Goal: Task Accomplishment & Management: Manage account settings

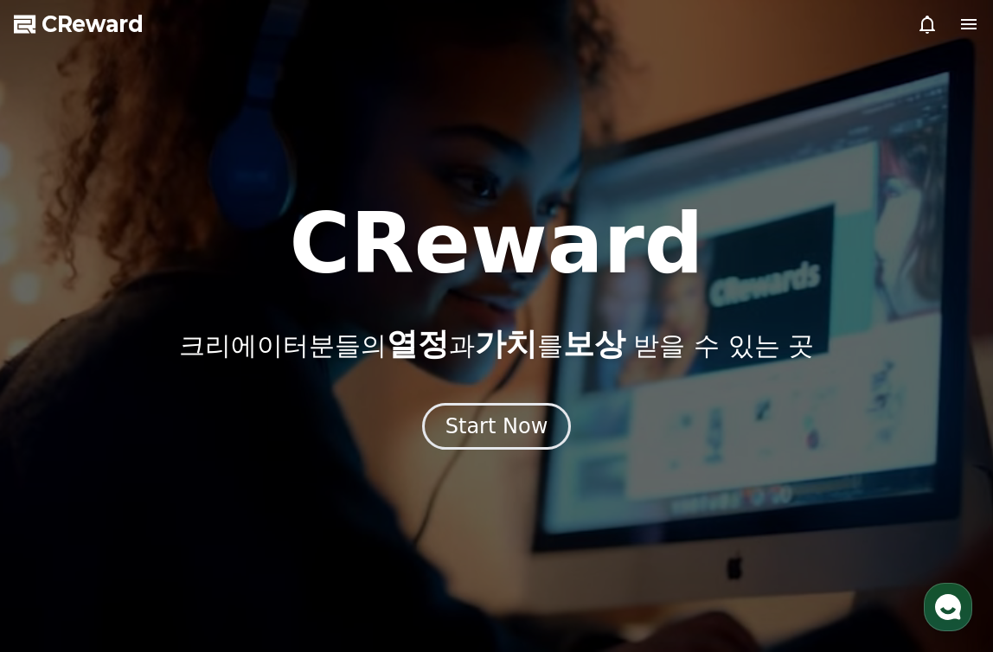
click at [537, 400] on div "CReward 크리에이터분들의 열정 과 가치 를 보상 받을 수 있는 곳 Start Now" at bounding box center [496, 325] width 993 height 247
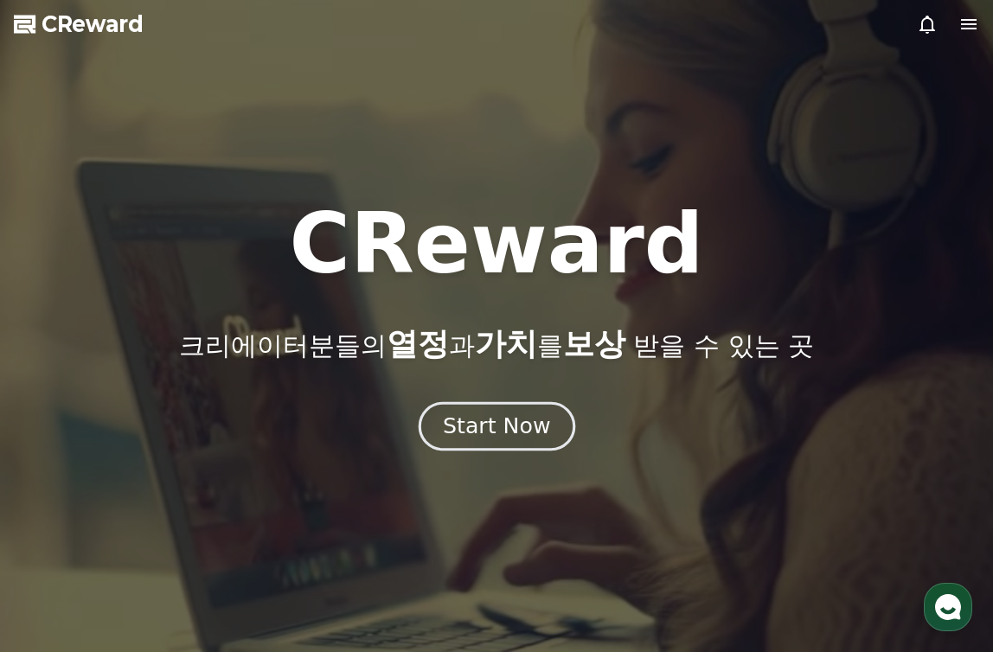
click at [536, 406] on button "Start Now" at bounding box center [496, 426] width 157 height 49
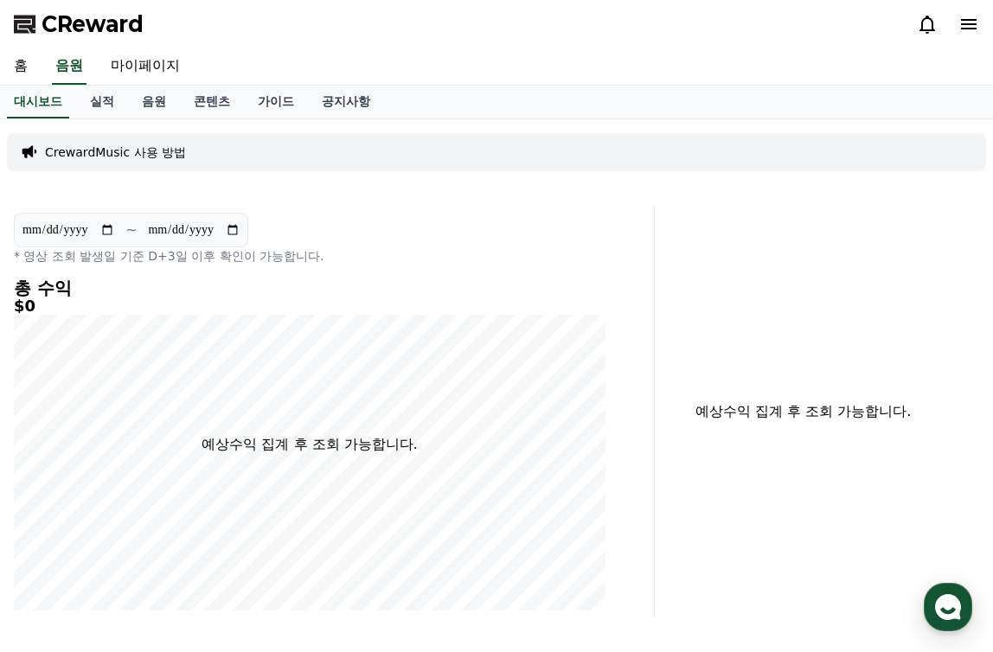
click at [961, 31] on icon at bounding box center [968, 24] width 21 height 21
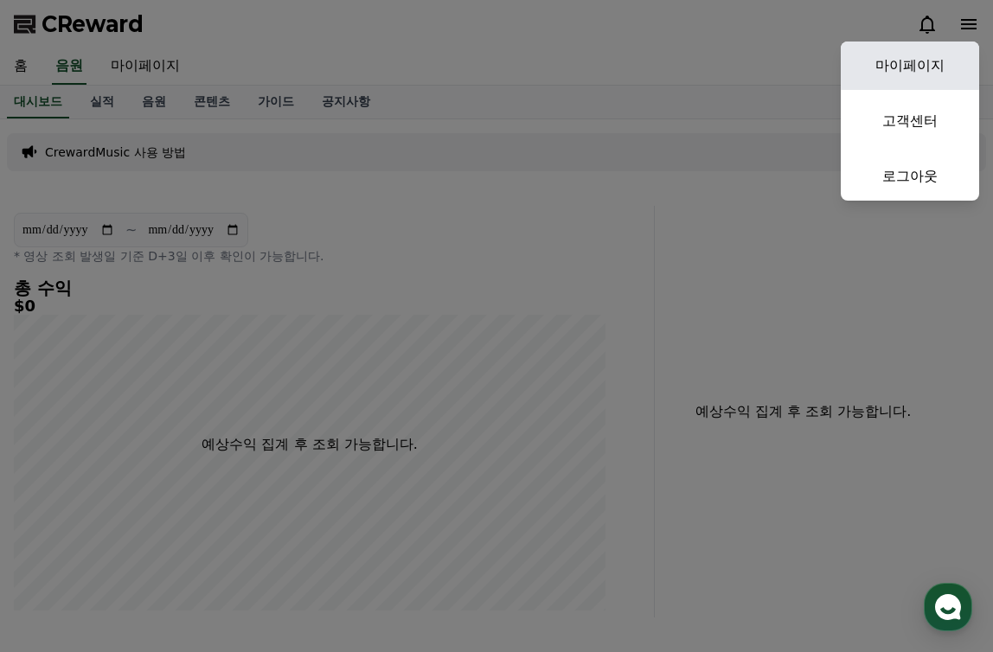
click at [953, 55] on link "마이페이지" at bounding box center [910, 66] width 138 height 48
select select "**********"
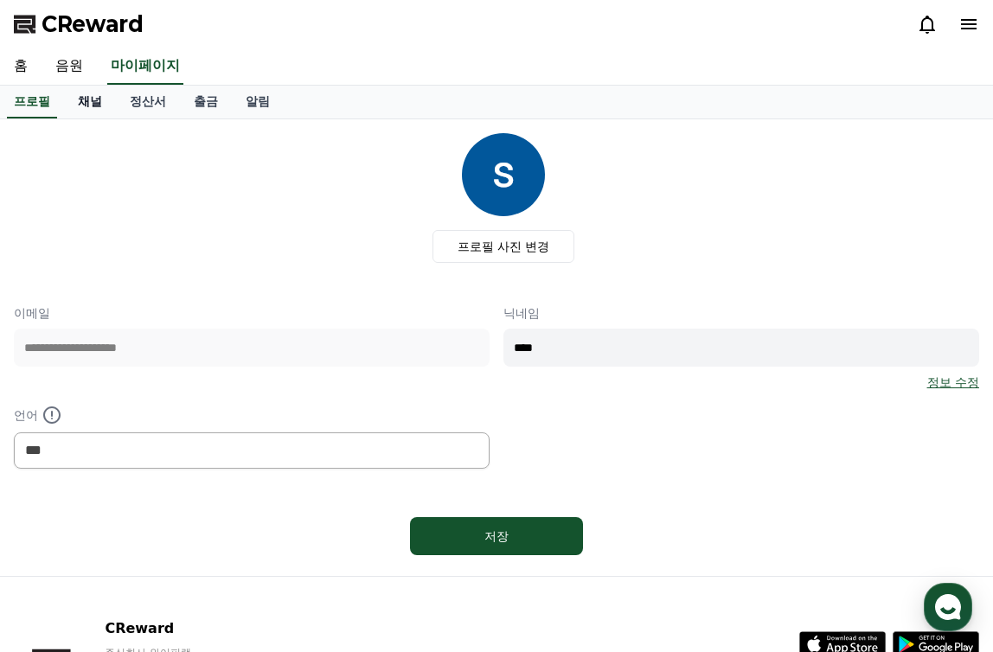
click at [95, 107] on link "채널" at bounding box center [90, 102] width 52 height 33
